Goal: Information Seeking & Learning: Understand process/instructions

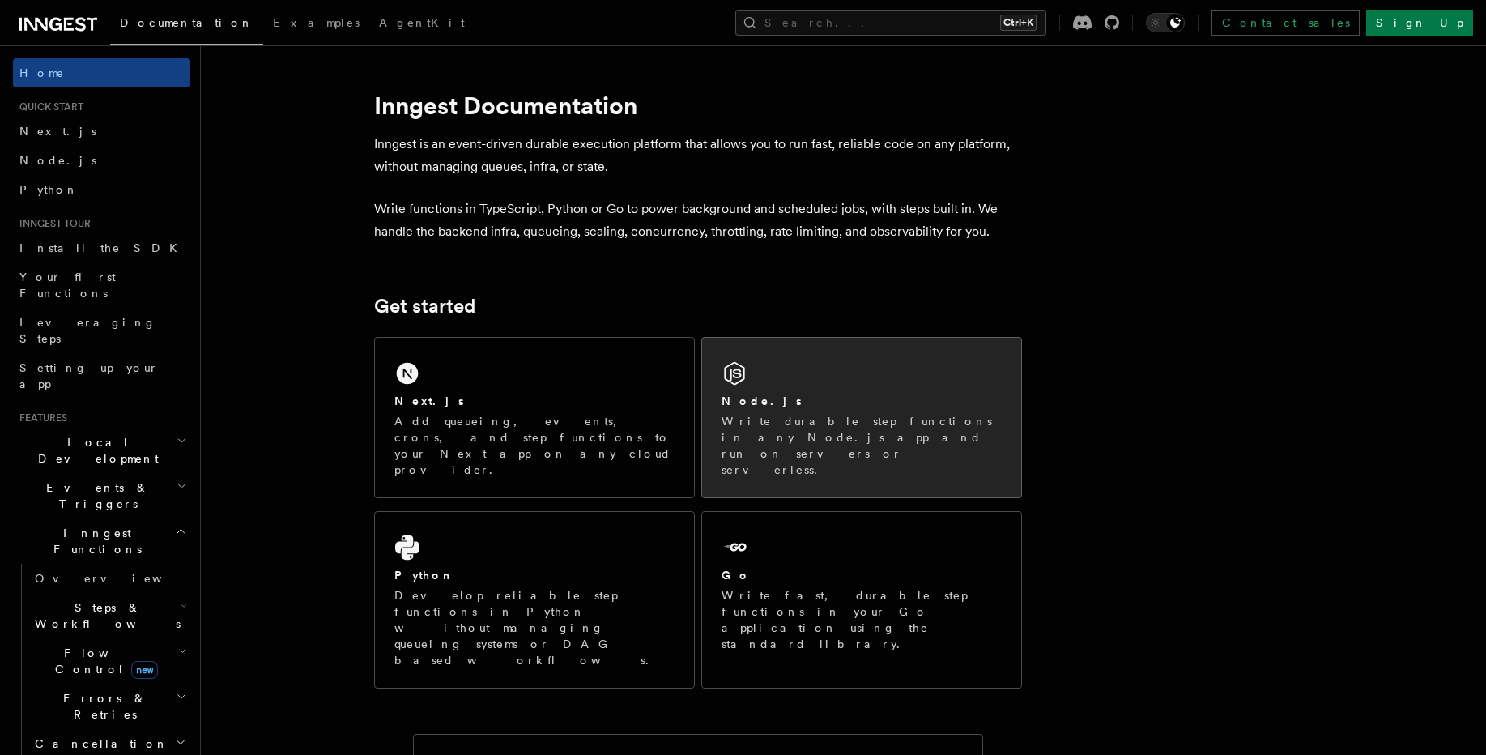
click at [862, 412] on div "Node.js Write durable step functions in any Node.js app and run on servers or s…" at bounding box center [861, 435] width 280 height 85
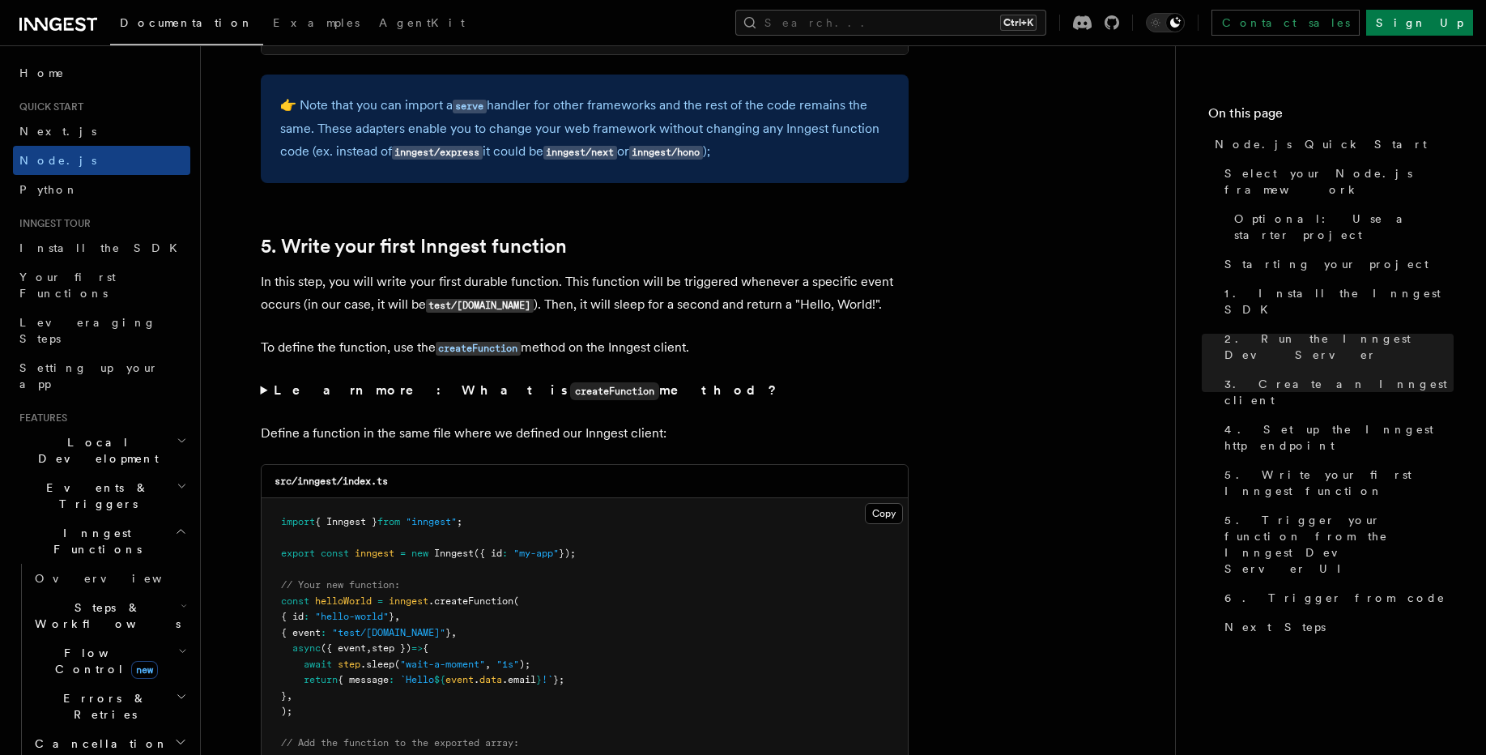
scroll to position [2915, 0]
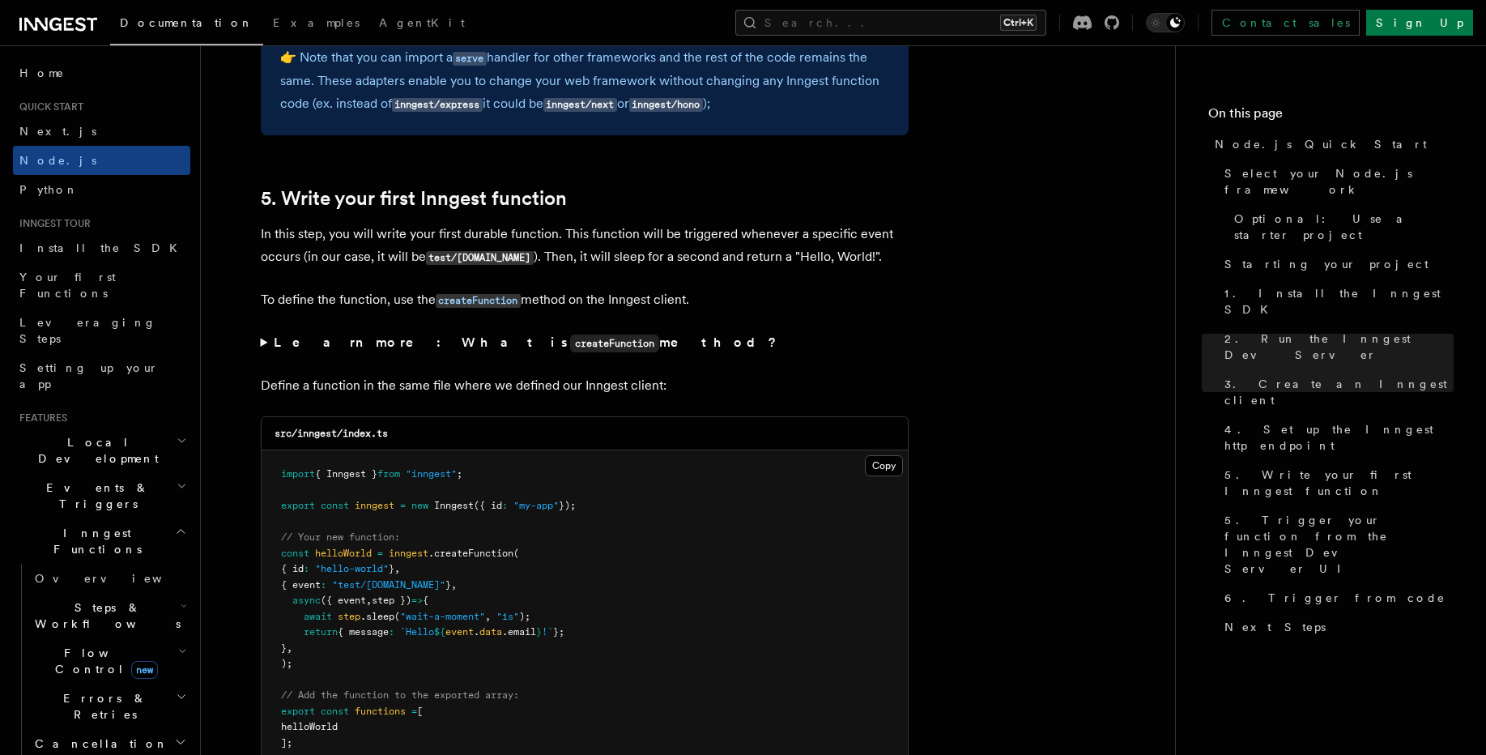
click at [264, 342] on summary "Learn more: What is createFunction method?" at bounding box center [585, 342] width 648 height 23
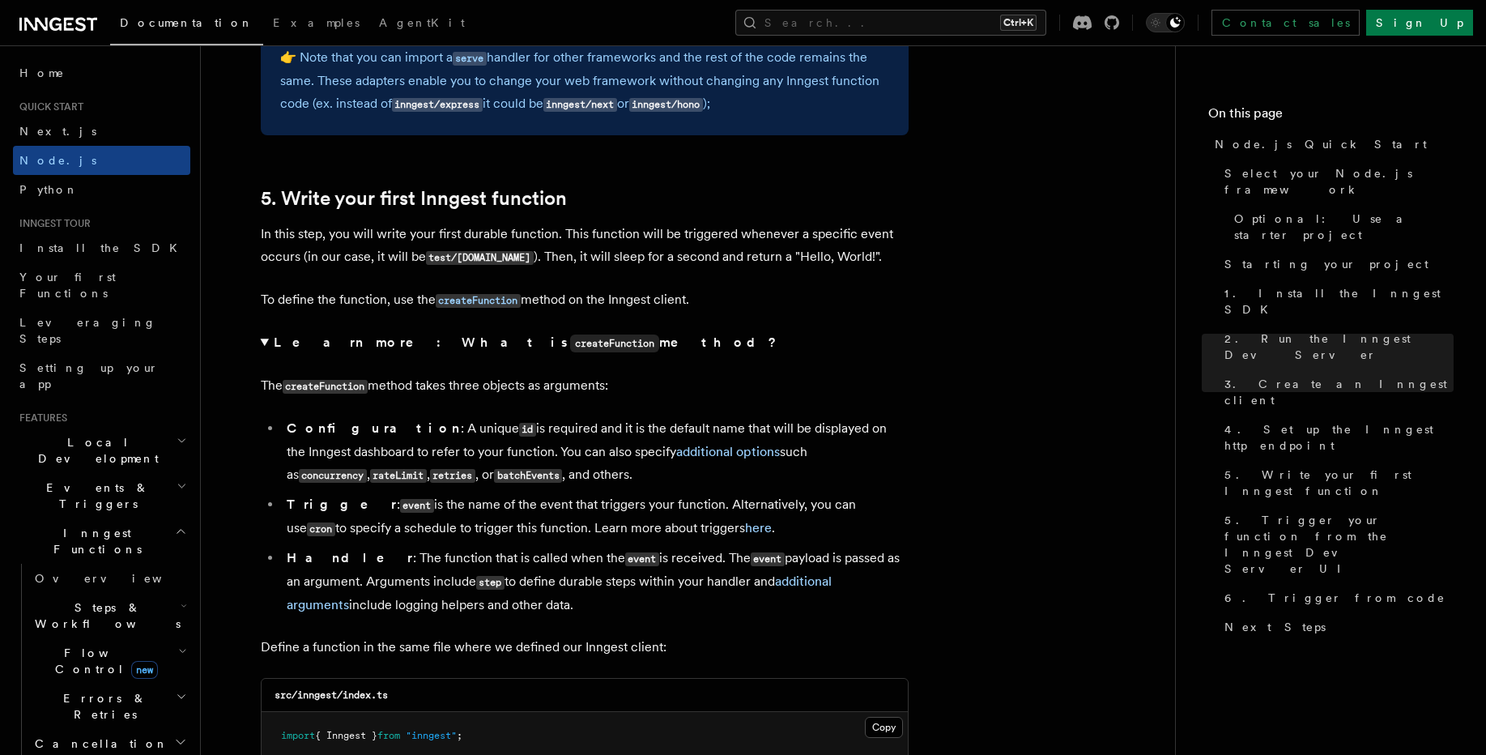
click at [264, 342] on summary "Learn more: What is createFunction method?" at bounding box center [585, 342] width 648 height 23
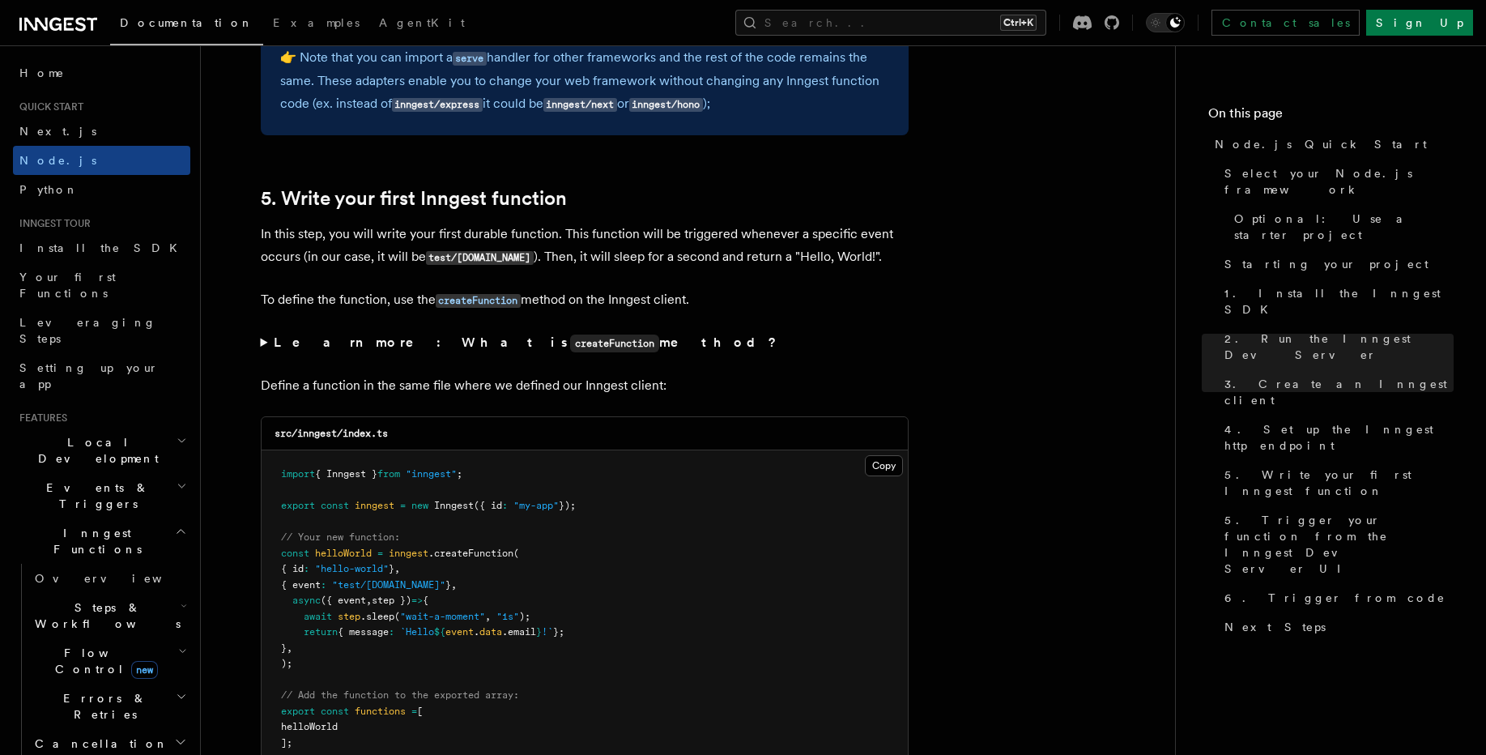
click at [631, 351] on summary "Learn more: What is createFunction method?" at bounding box center [585, 342] width 648 height 23
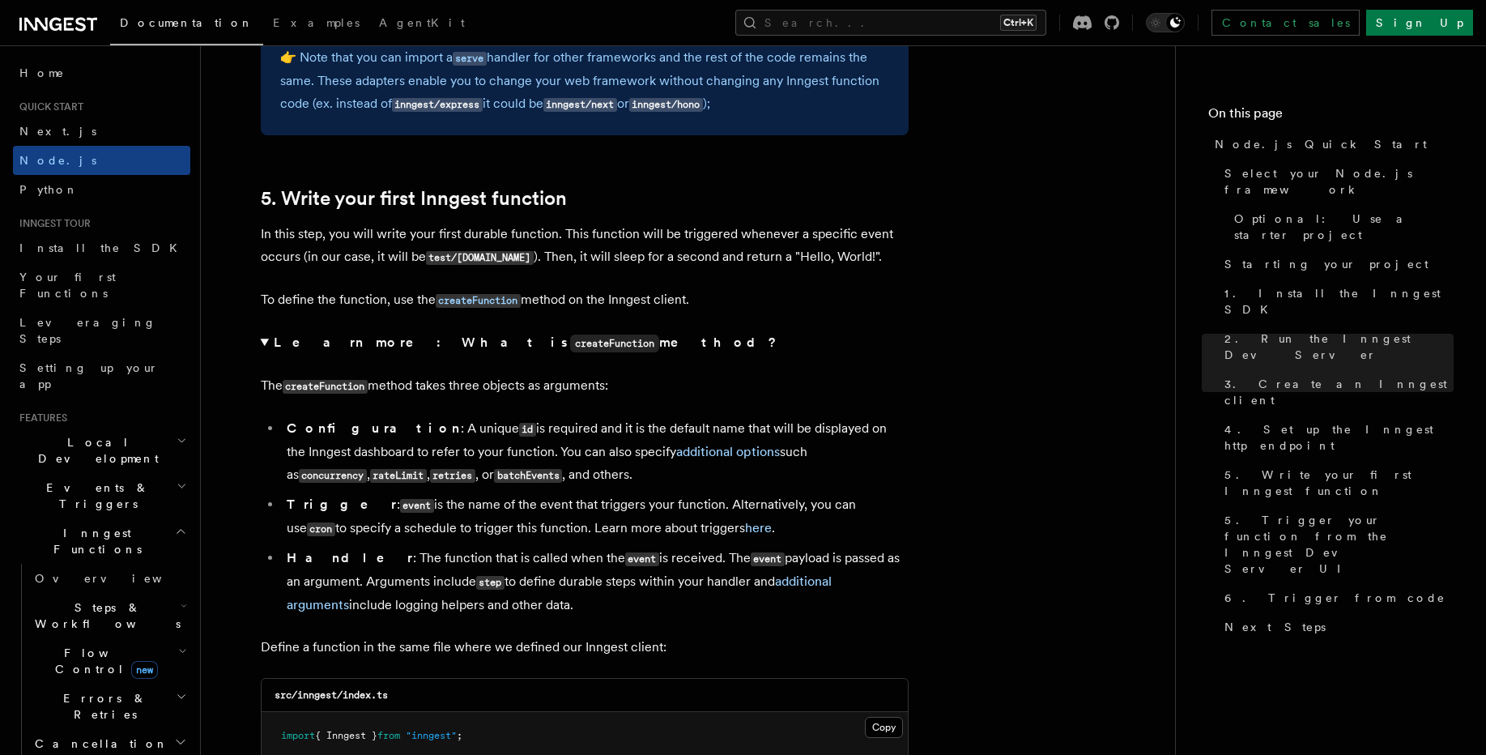
click at [266, 345] on summary "Learn more: What is createFunction method?" at bounding box center [585, 342] width 648 height 23
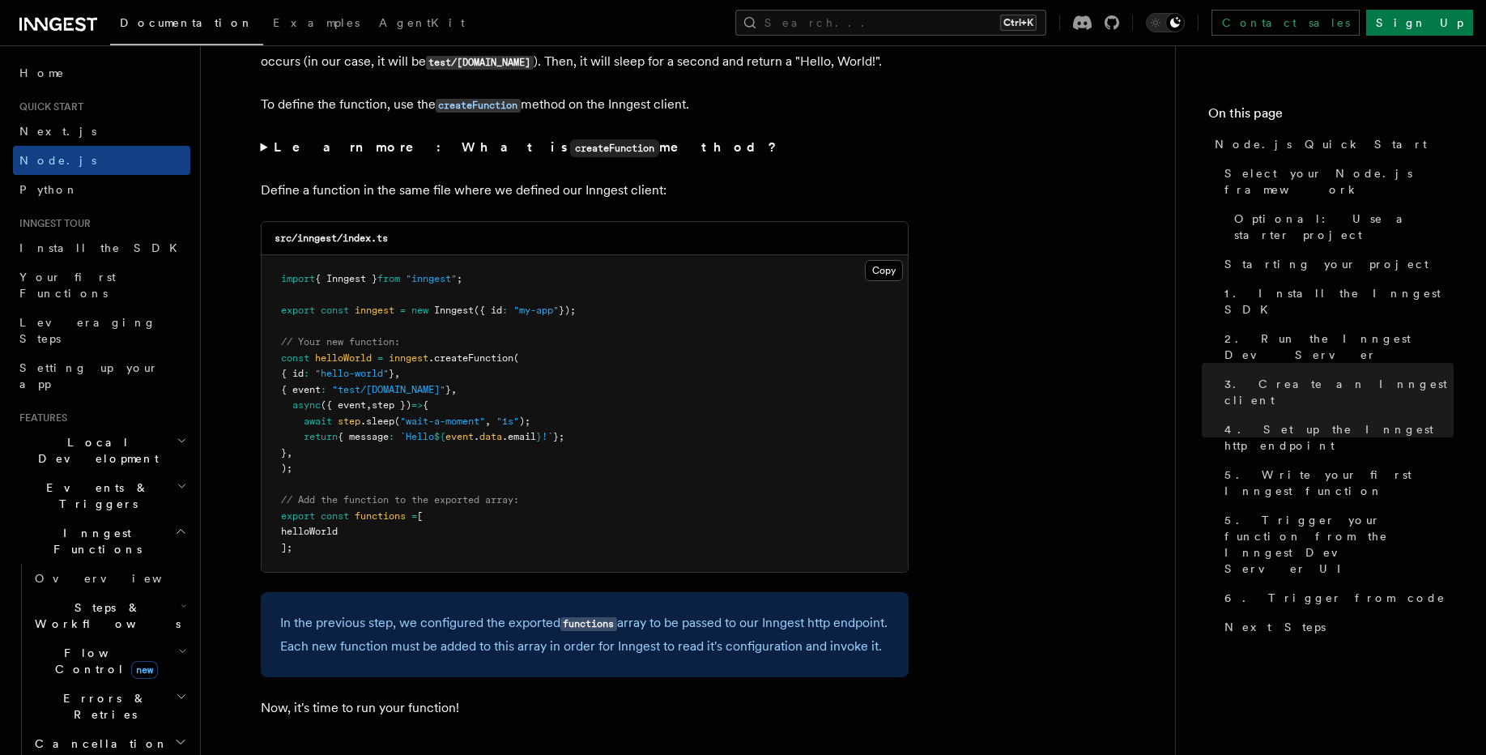
scroll to position [3109, 0]
click at [300, 196] on p "Define a function in the same file where we defined our Inngest client:" at bounding box center [585, 191] width 648 height 23
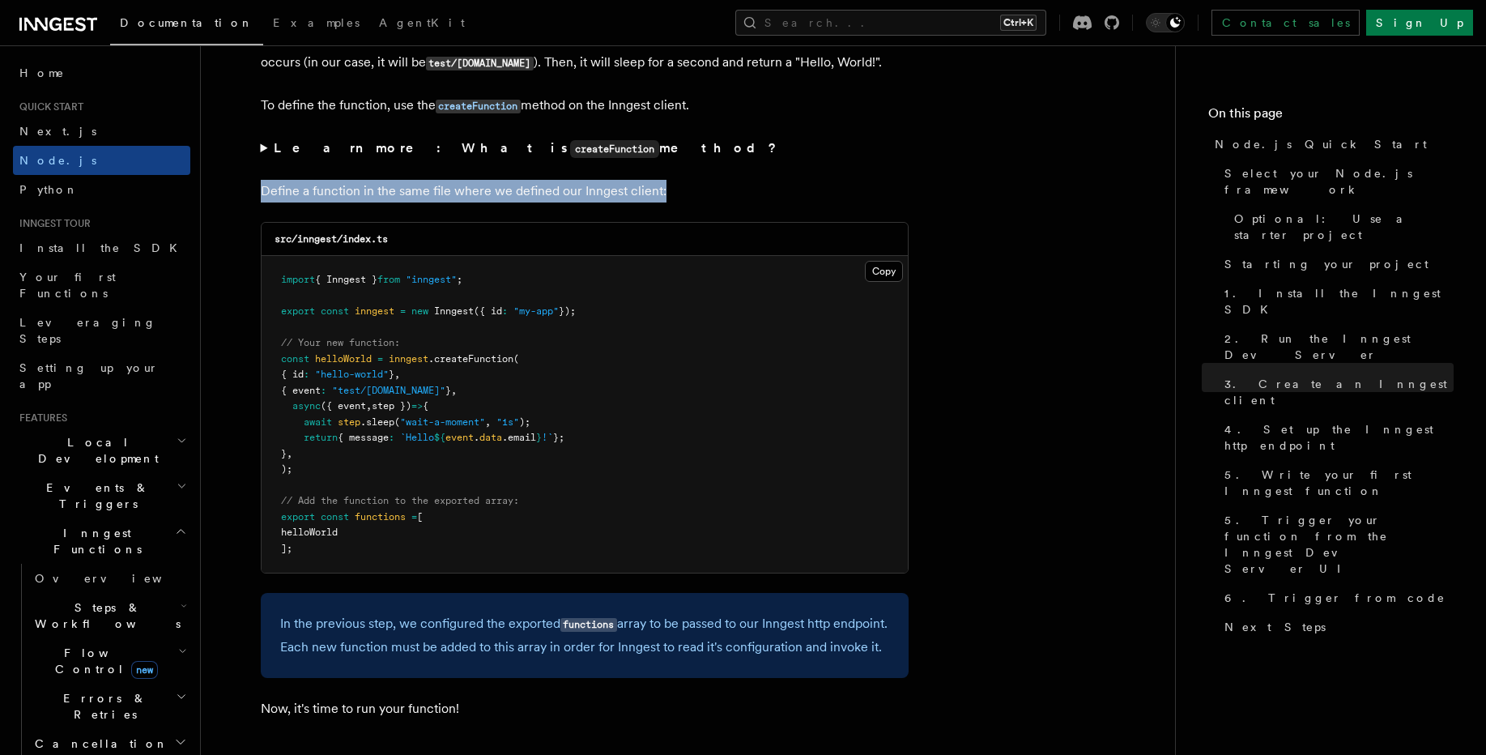
click at [300, 196] on p "Define a function in the same file where we defined our Inngest client:" at bounding box center [585, 191] width 648 height 23
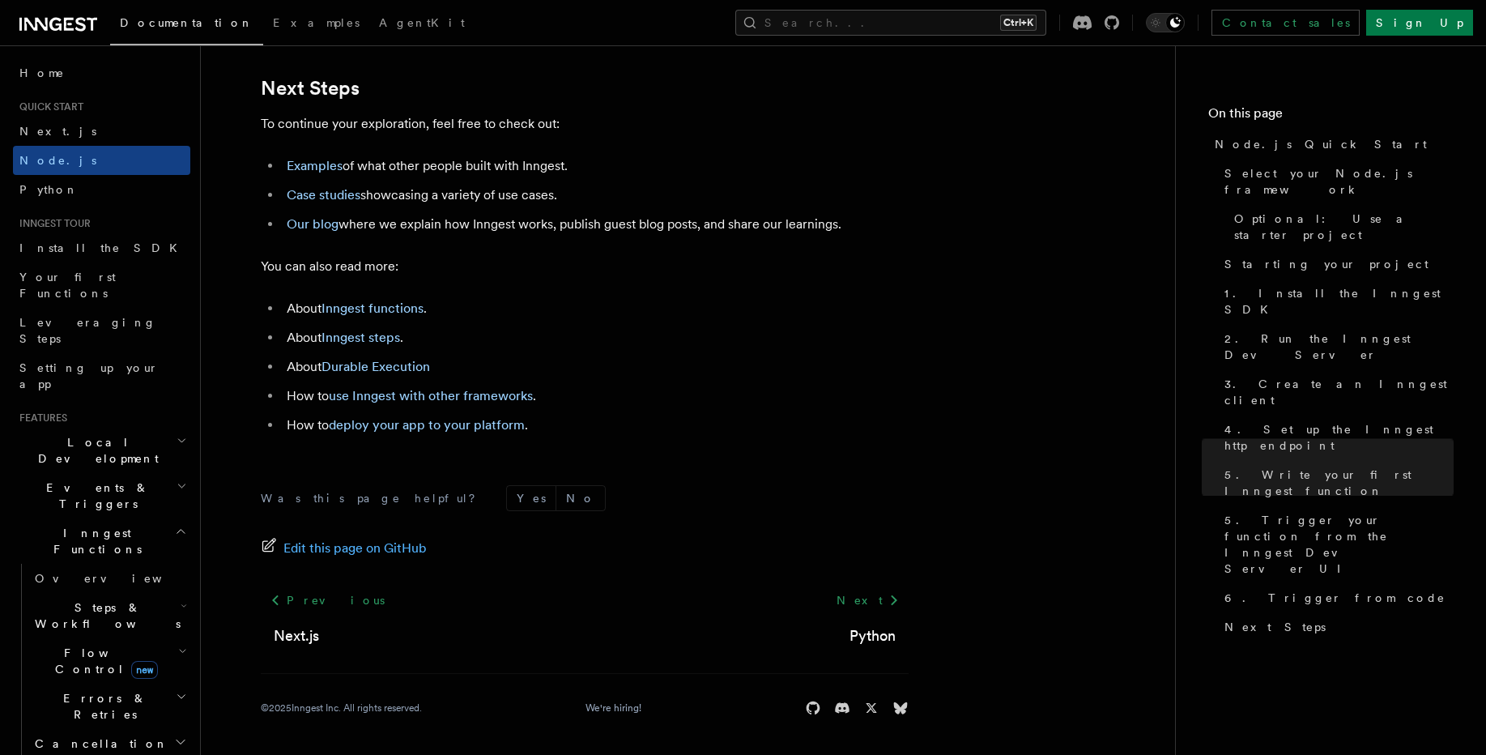
scroll to position [10157, 0]
